Goal: Check status: Check status

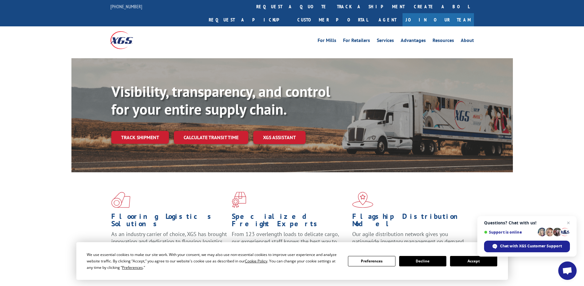
click at [332, 4] on link "track a shipment" at bounding box center [370, 6] width 77 height 13
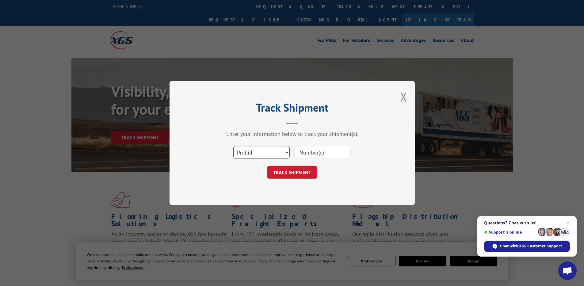
click at [255, 153] on select "Select category... Probill BOL PO" at bounding box center [261, 152] width 56 height 13
select select "po"
click at [233, 146] on select "Select category... Probill BOL PO" at bounding box center [261, 152] width 56 height 13
paste input "75528768"
click at [309, 151] on input "75528768" at bounding box center [322, 152] width 56 height 13
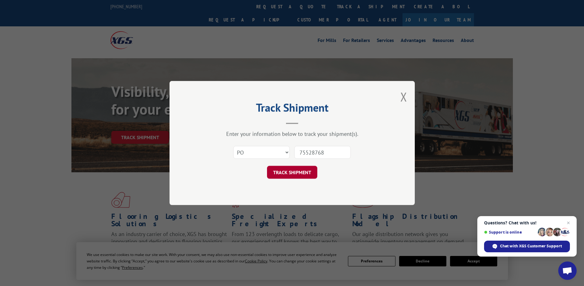
type input "75528768"
click at [286, 172] on button "TRACK SHIPMENT" at bounding box center [292, 172] width 50 height 13
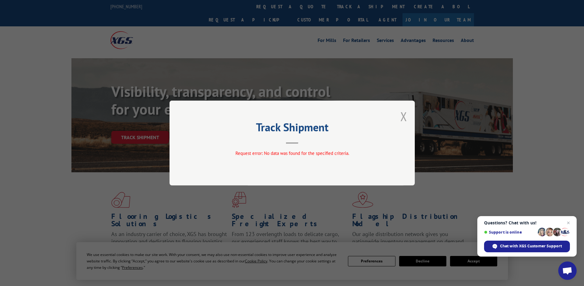
click at [403, 117] on button "Close modal" at bounding box center [403, 116] width 7 height 16
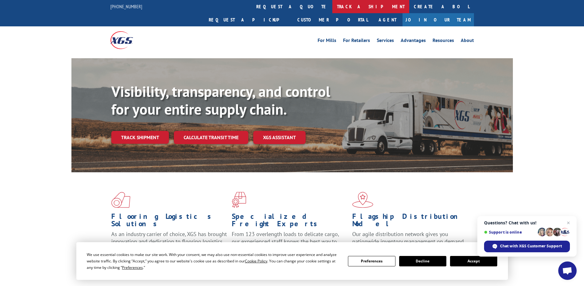
click at [332, 6] on link "track a shipment" at bounding box center [370, 6] width 77 height 13
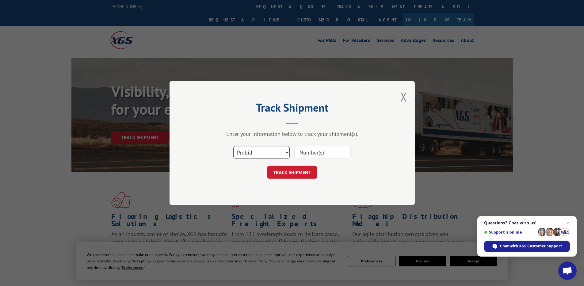
click at [274, 155] on select "Select category... Probill BOL PO" at bounding box center [261, 152] width 56 height 13
select select "po"
click at [233, 146] on select "Select category... Probill BOL PO" at bounding box center [261, 152] width 56 height 13
paste input "75528768"
click at [312, 150] on input "75528768" at bounding box center [322, 152] width 56 height 13
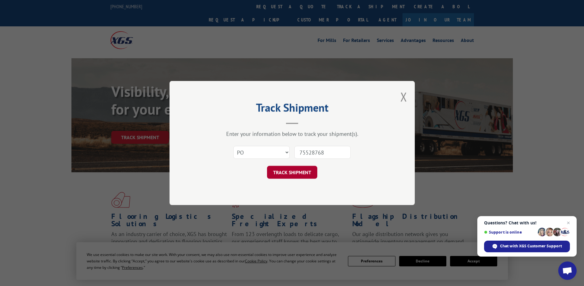
type input "75528768"
click at [302, 175] on button "TRACK SHIPMENT" at bounding box center [292, 172] width 50 height 13
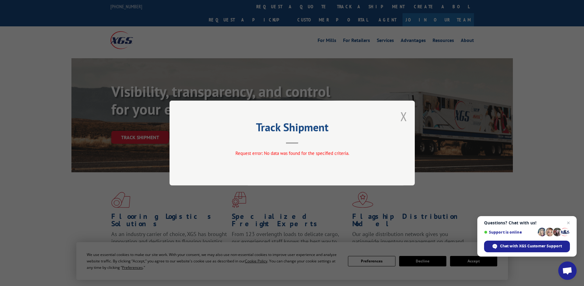
click at [402, 116] on button "Close modal" at bounding box center [403, 116] width 7 height 16
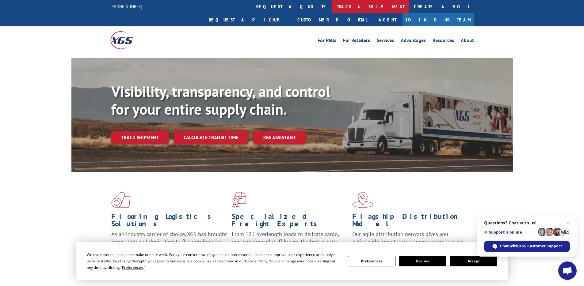
click at [332, 7] on link "track a shipment" at bounding box center [370, 6] width 77 height 13
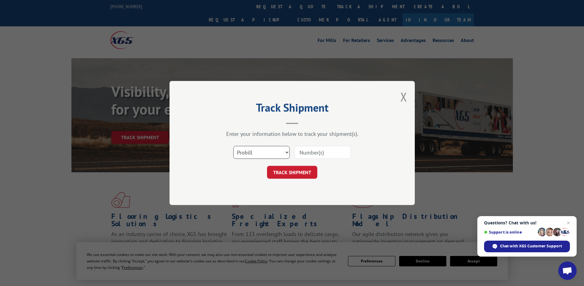
click at [268, 153] on select "Select category... Probill BOL PO" at bounding box center [261, 152] width 56 height 13
select select "bol"
click at [233, 146] on select "Select category... Probill BOL PO" at bounding box center [261, 152] width 56 height 13
click at [318, 152] on input at bounding box center [322, 152] width 56 height 13
paste input "75528768"
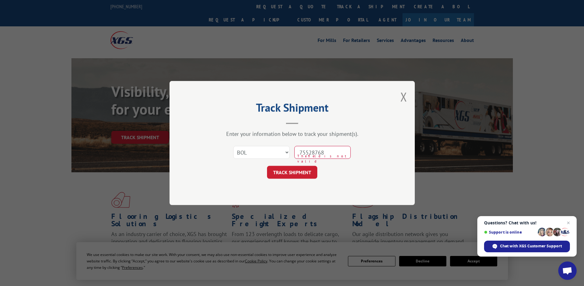
click at [310, 150] on input "75528768" at bounding box center [322, 152] width 56 height 13
type input "75528768"
click at [290, 170] on button "TRACK SHIPMENT" at bounding box center [292, 172] width 50 height 13
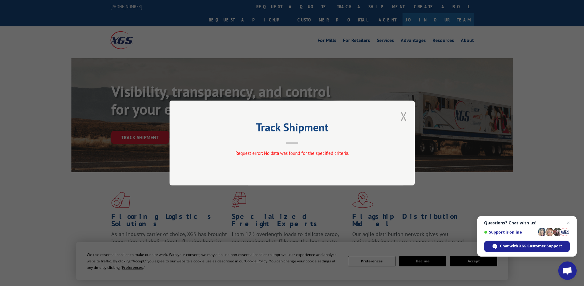
click at [401, 116] on button "Close modal" at bounding box center [403, 116] width 7 height 16
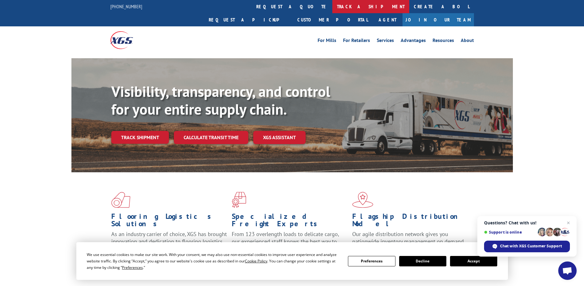
click at [332, 5] on link "track a shipment" at bounding box center [370, 6] width 77 height 13
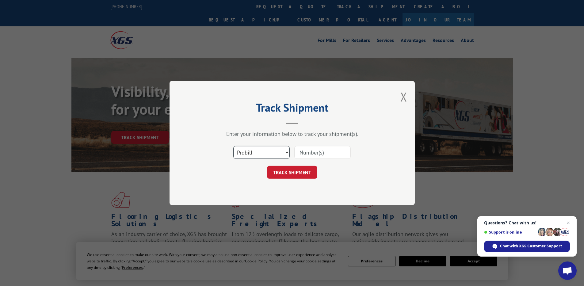
click at [249, 150] on select "Select category... Probill BOL PO" at bounding box center [261, 152] width 56 height 13
select select "po"
click at [233, 146] on select "Select category... Probill BOL PO" at bounding box center [261, 152] width 56 height 13
paste input "75528768"
type input "75528768"
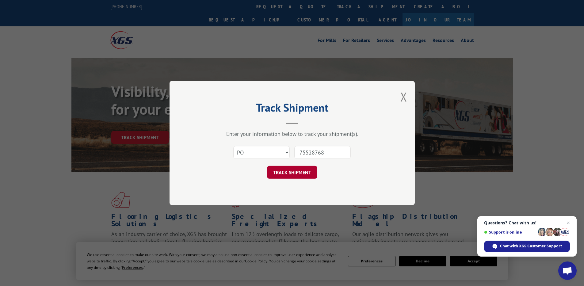
click at [291, 174] on button "TRACK SHIPMENT" at bounding box center [292, 172] width 50 height 13
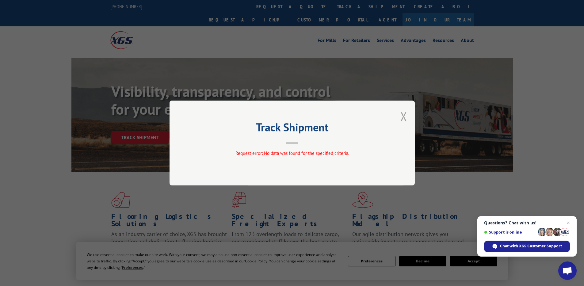
click at [403, 117] on button "Close modal" at bounding box center [403, 116] width 7 height 16
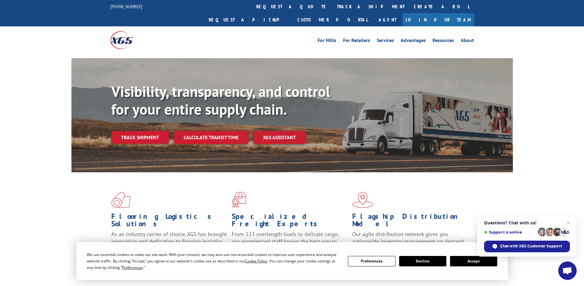
click at [558, 172] on div "Flooring Logistics Solutions As an industry carrier of choice, XGS has brought …" at bounding box center [292, 233] width 584 height 123
